Goal: Check status: Check status

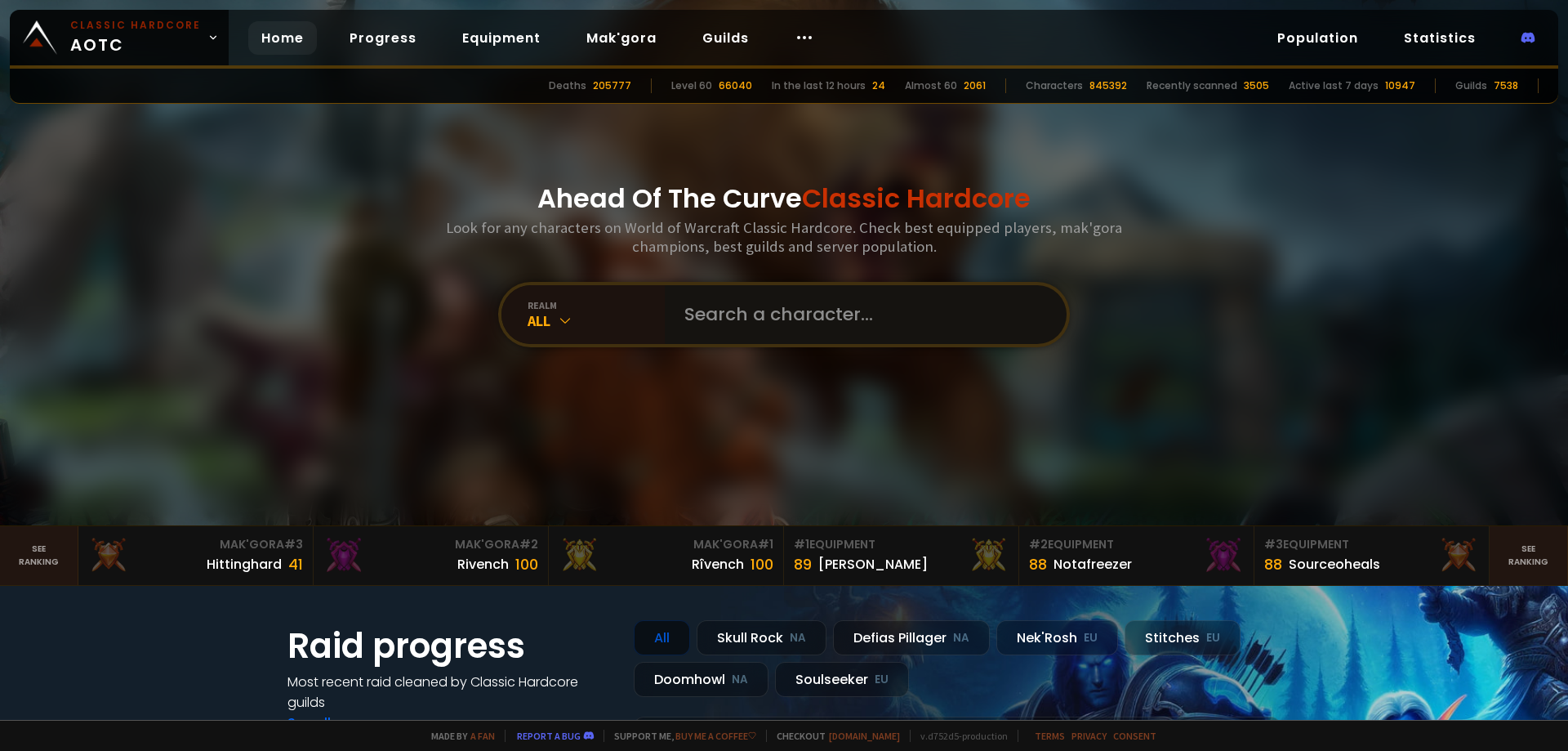
click at [797, 326] on input "text" at bounding box center [861, 314] width 372 height 59
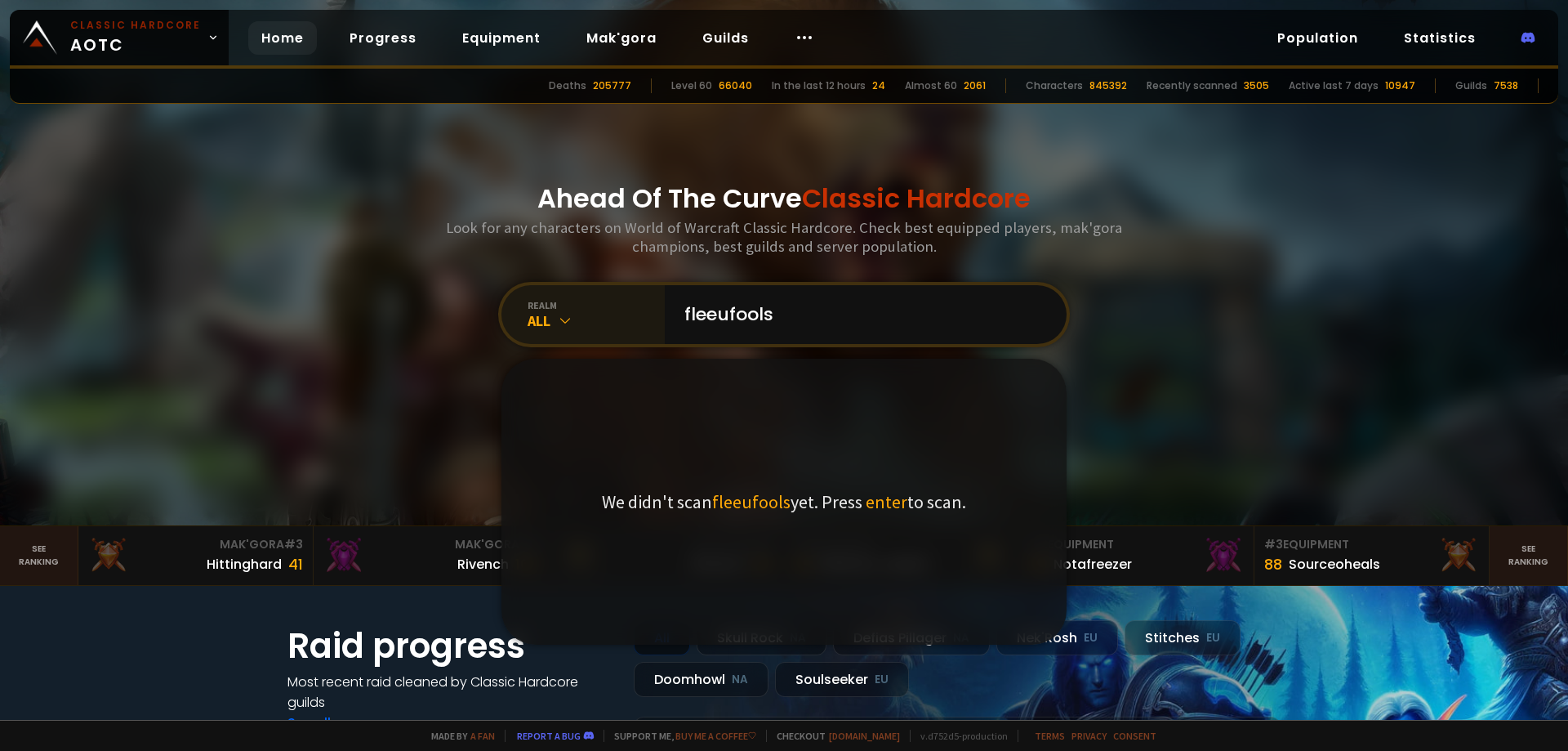
click at [537, 322] on div "All" at bounding box center [596, 321] width 137 height 19
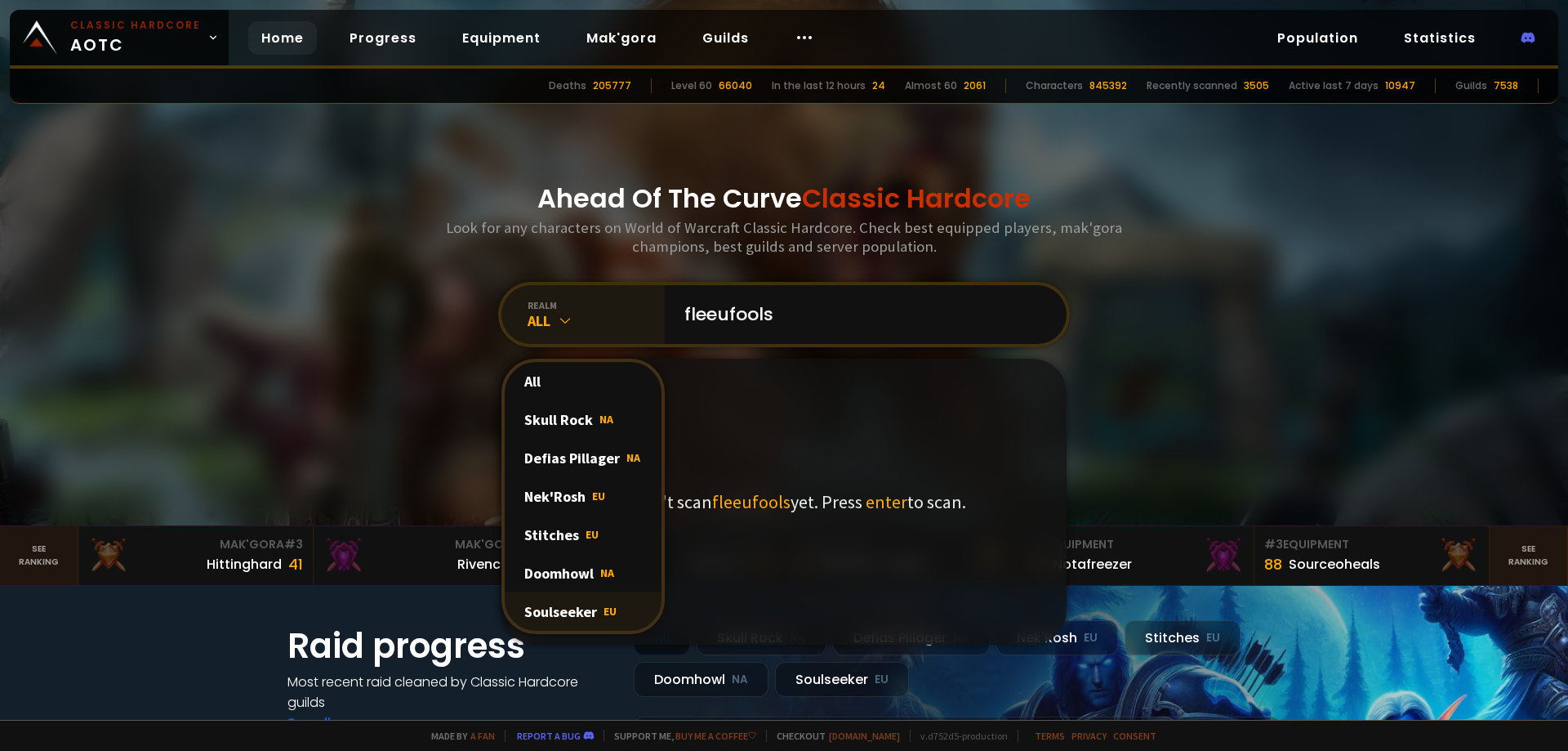
scroll to position [82, 0]
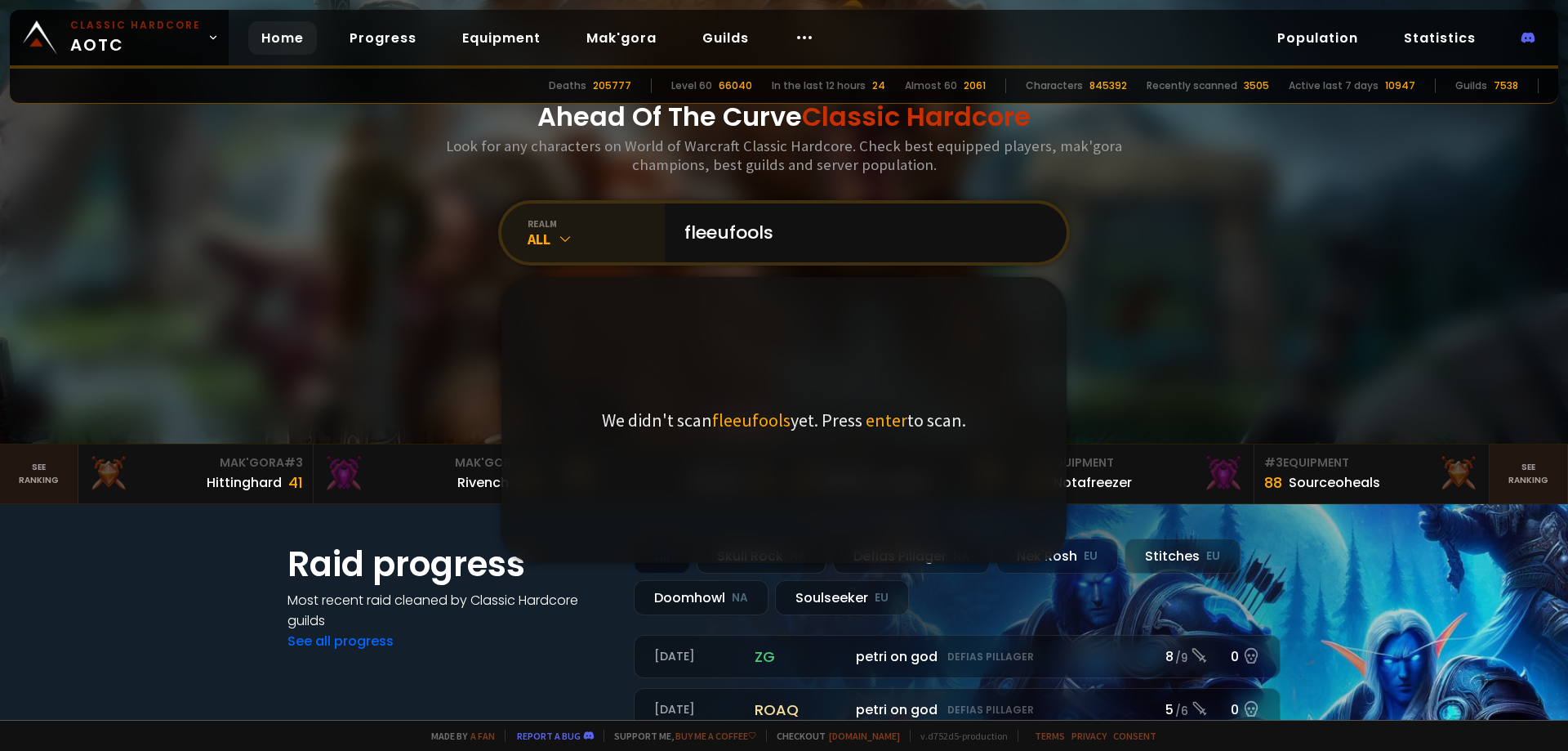
click at [548, 225] on div "realm" at bounding box center [596, 223] width 137 height 12
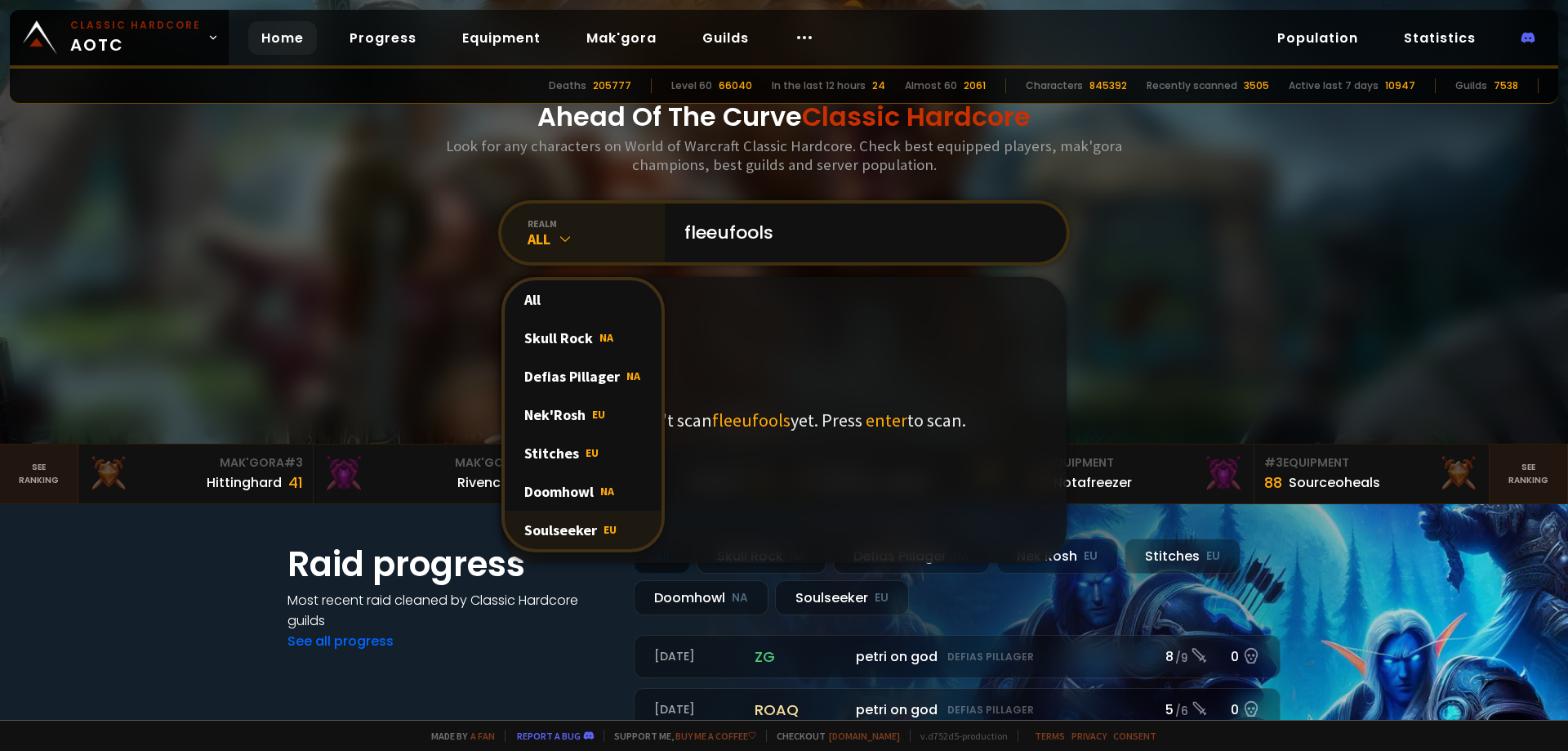
click at [572, 530] on div "Soulseeker EU" at bounding box center [583, 530] width 157 height 39
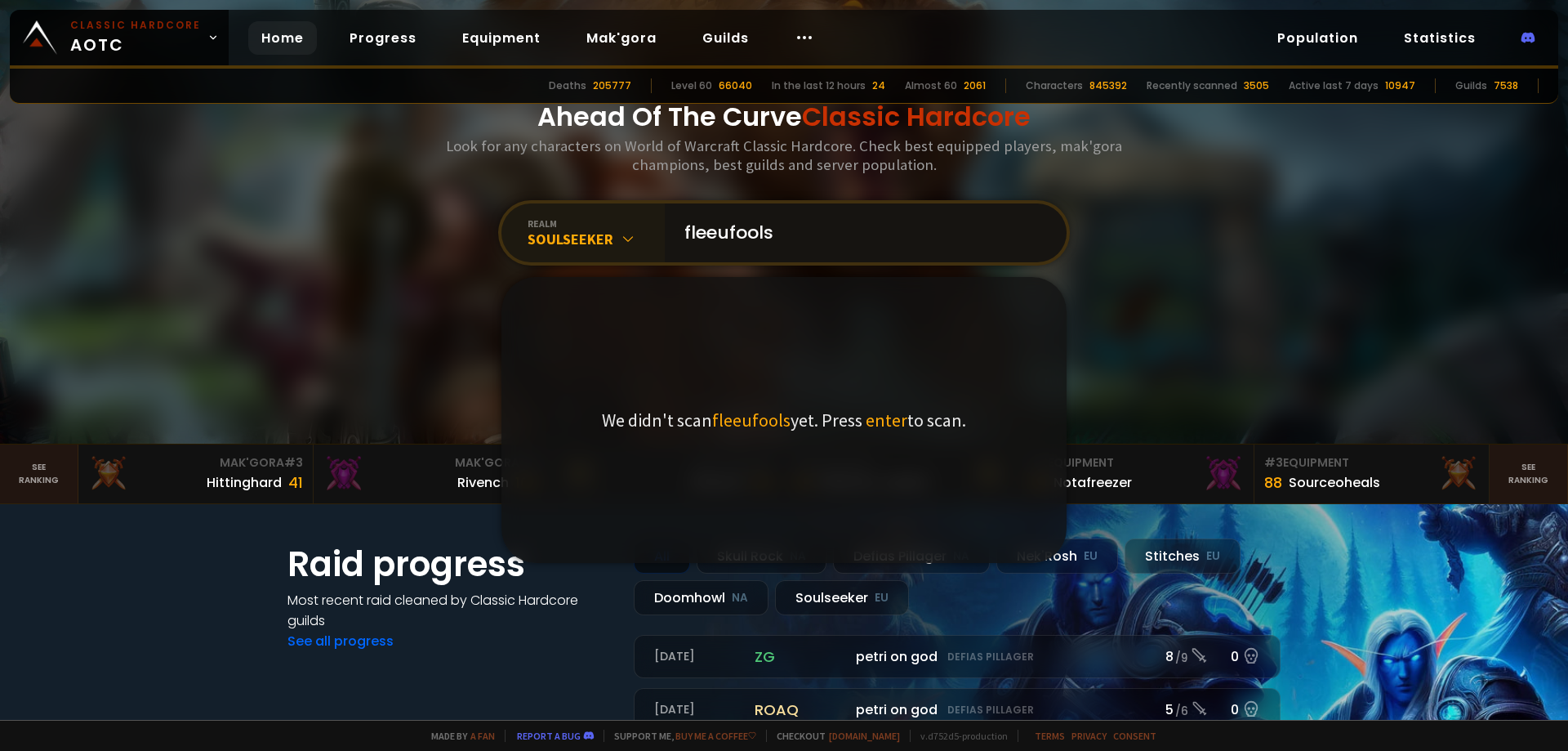
click at [807, 233] on input "fleeufools" at bounding box center [861, 232] width 372 height 59
type input "f"
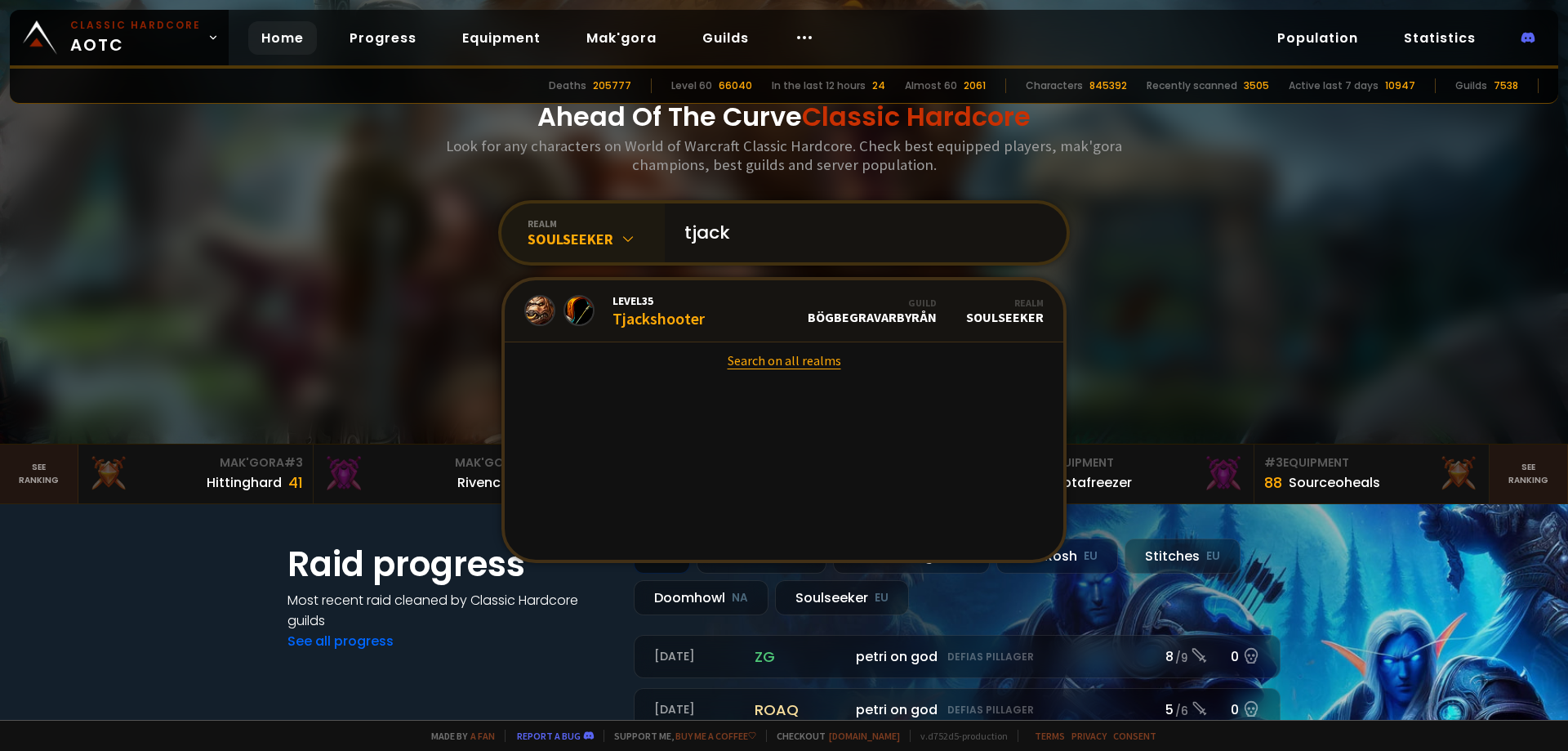
type input "tjack"
click at [769, 361] on link "Search on all realms" at bounding box center [784, 361] width 559 height 36
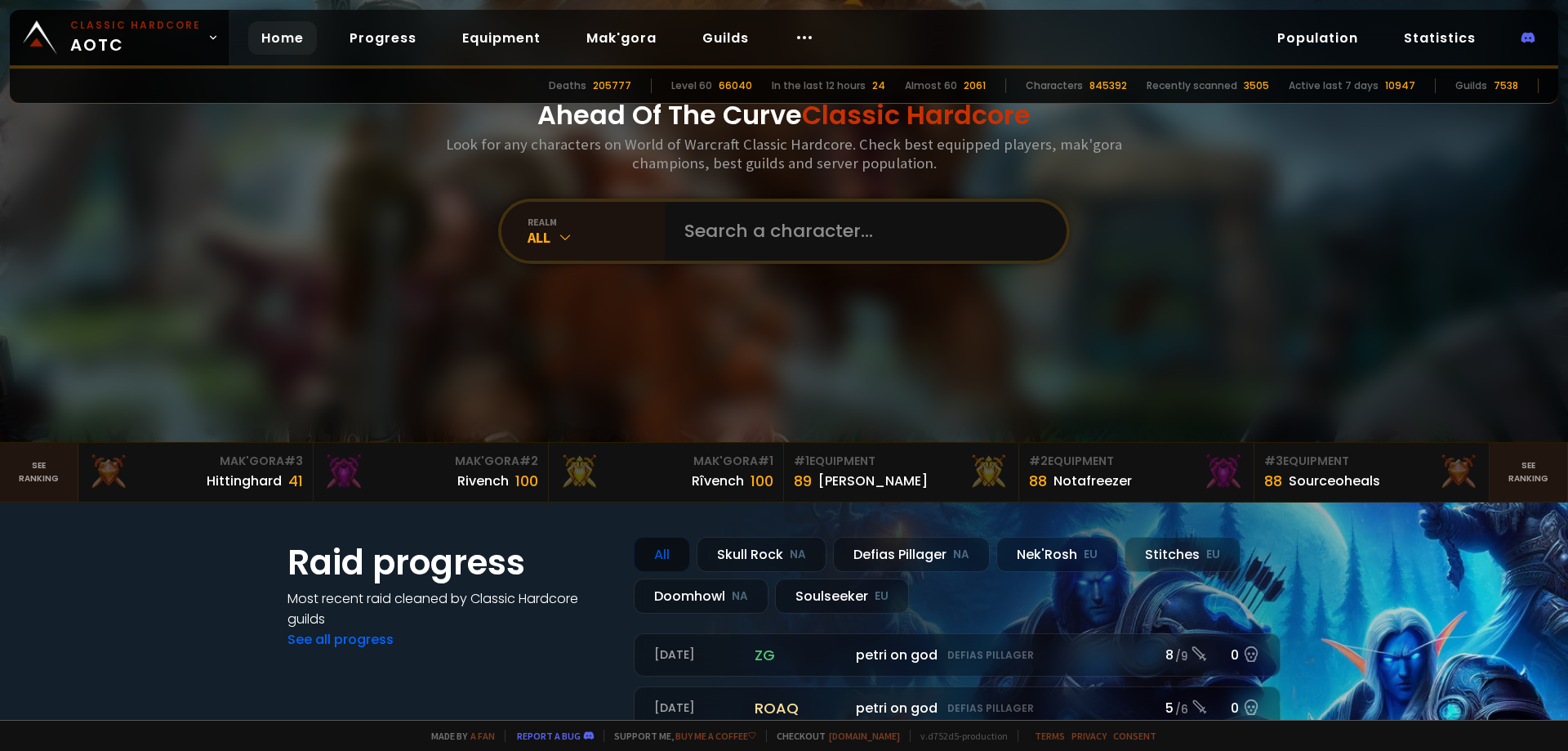
scroll to position [82, 0]
click at [784, 243] on input "text" at bounding box center [861, 232] width 372 height 59
type input "tjackjanne"
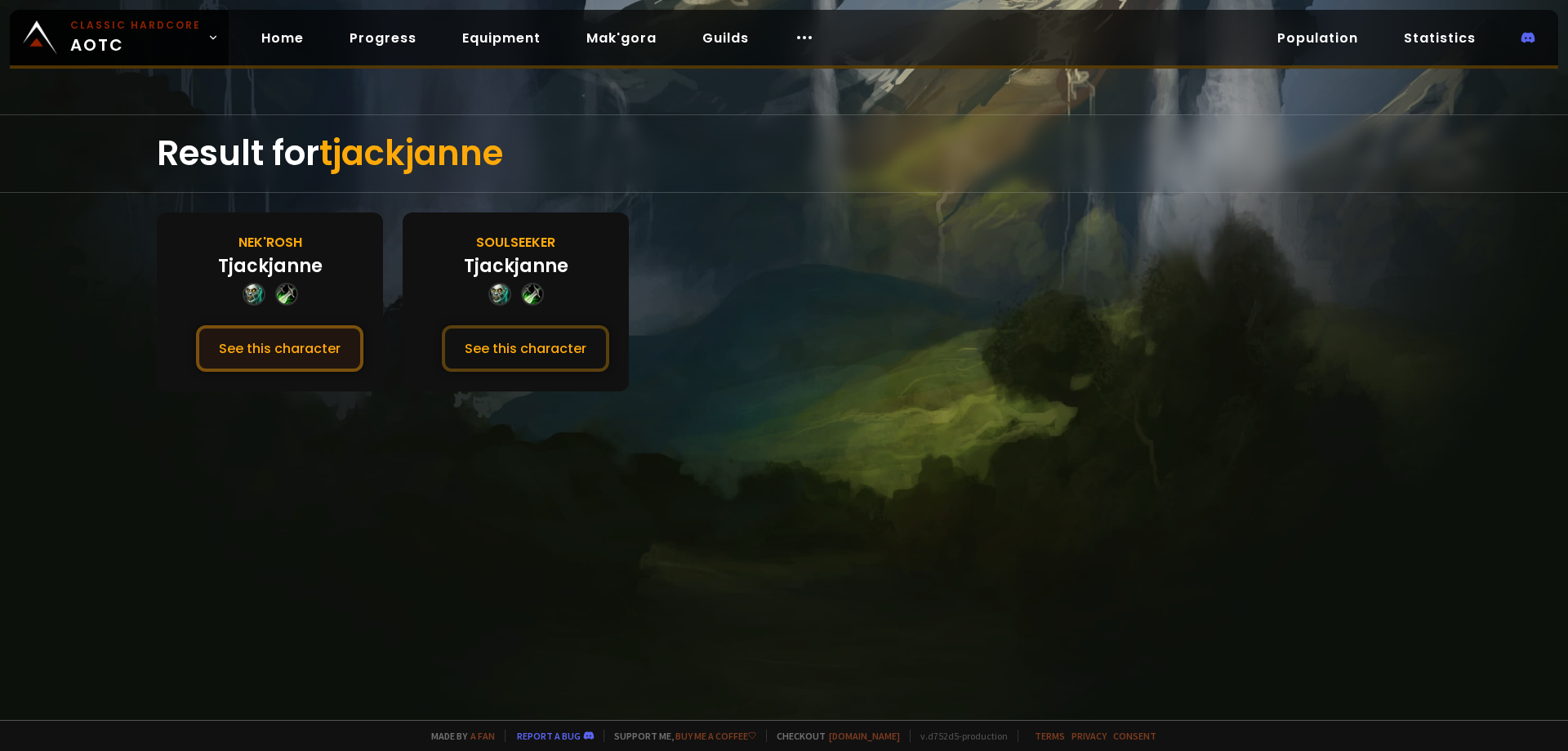
click at [248, 351] on button "See this character" at bounding box center [280, 349] width 167 height 47
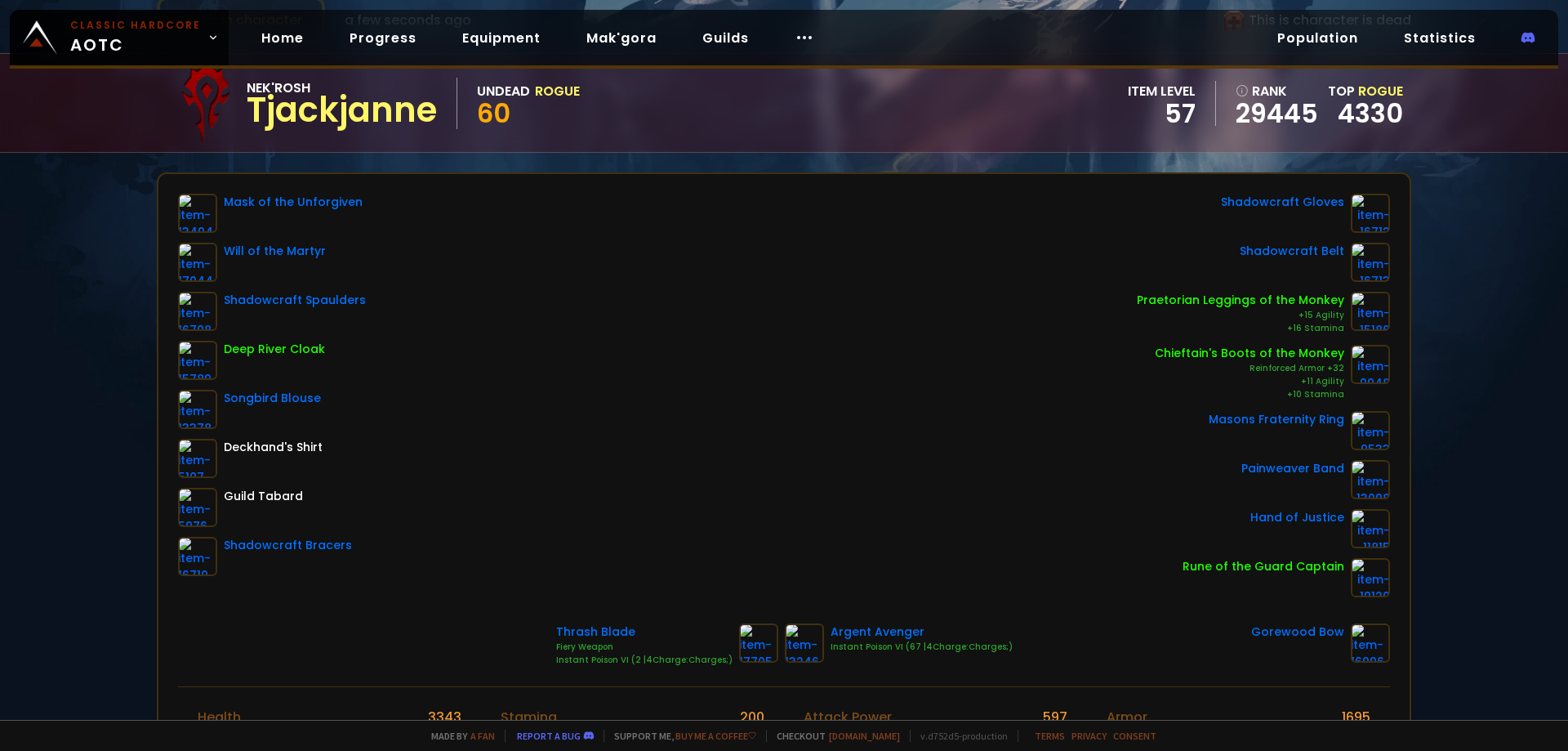
scroll to position [101, 0]
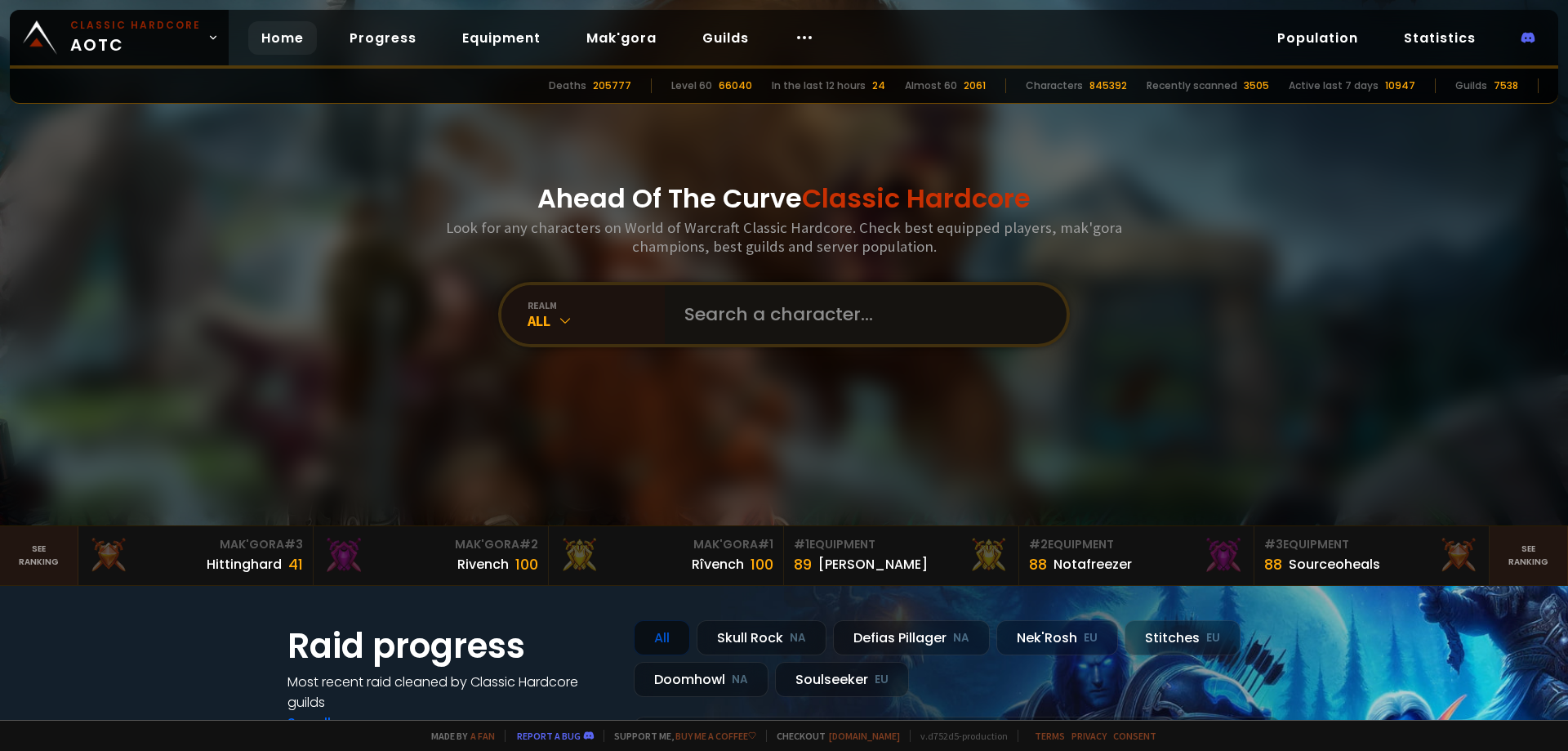
click at [778, 337] on input "text" at bounding box center [861, 314] width 372 height 59
type input "fleeufools"
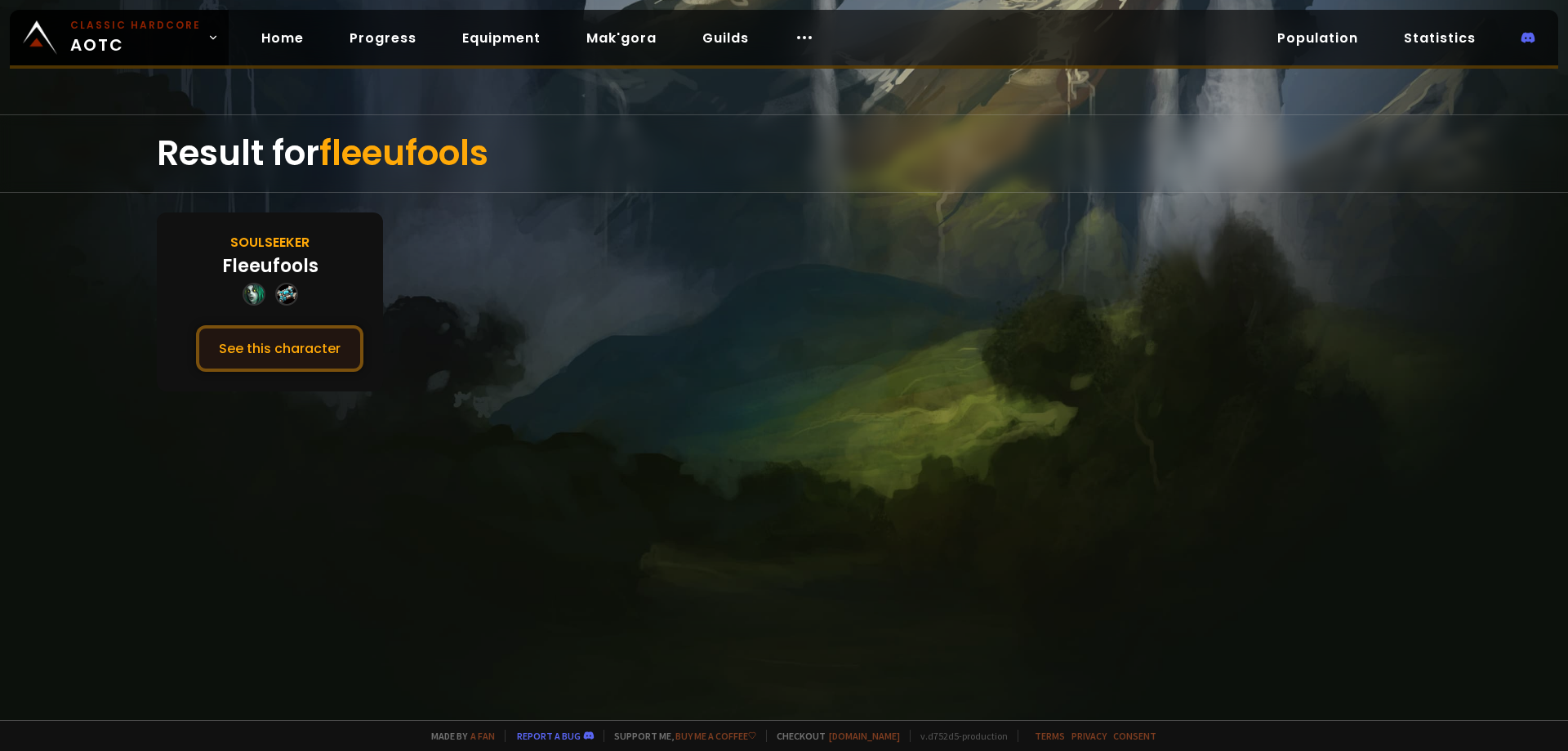
click at [313, 342] on button "See this character" at bounding box center [280, 349] width 167 height 47
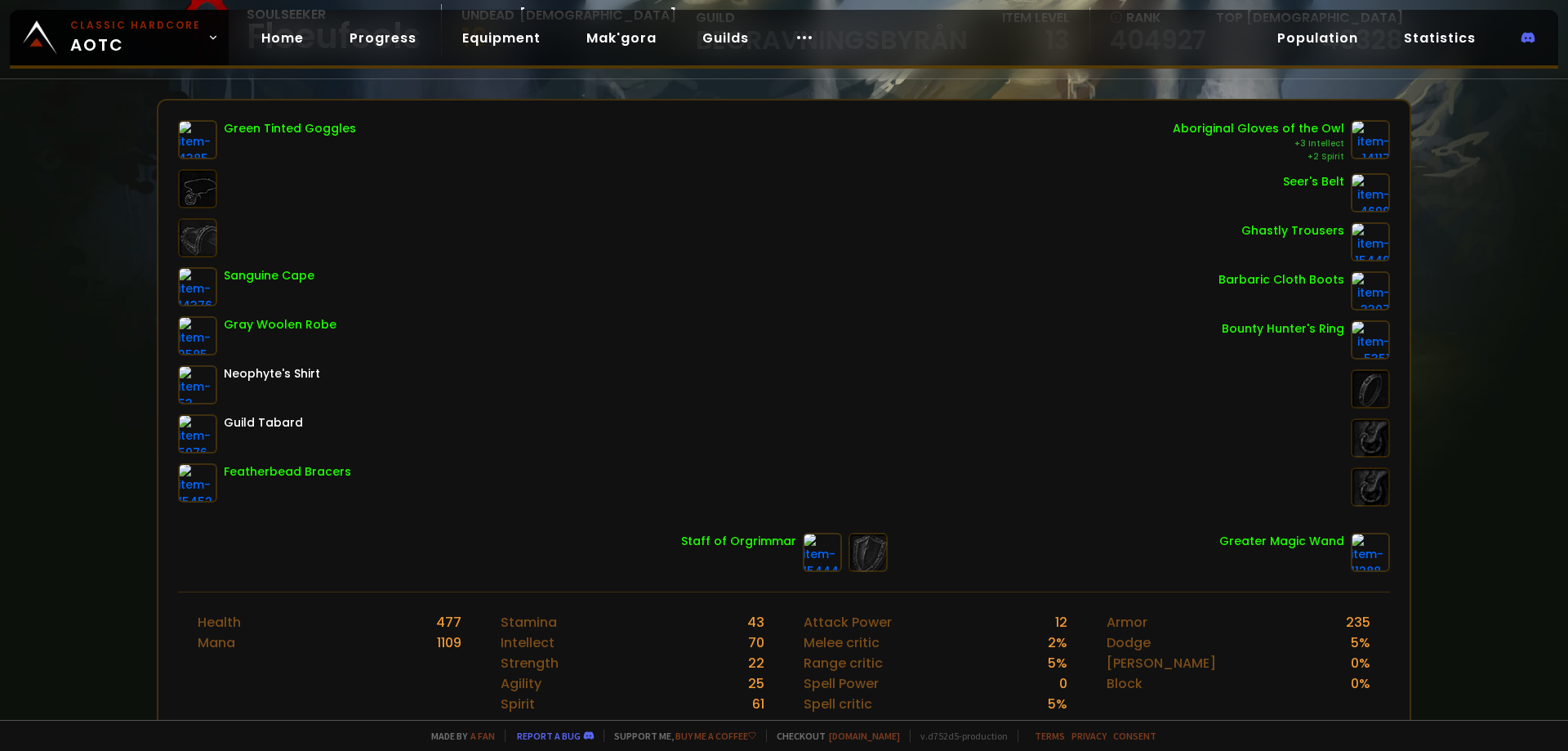
scroll to position [163, 0]
